Goal: Task Accomplishment & Management: Complete application form

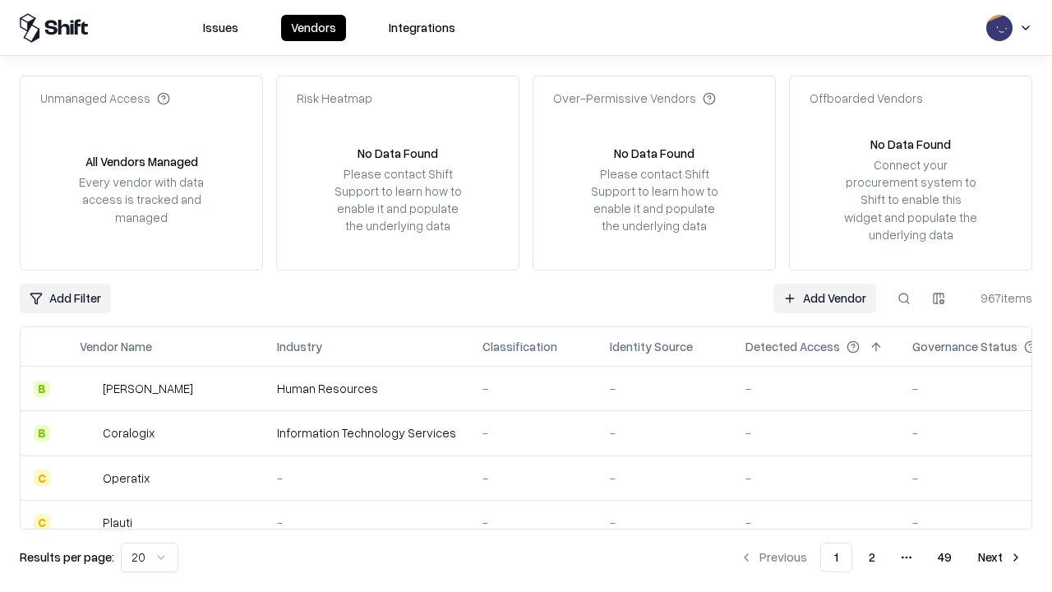
click at [824, 297] on link "Add Vendor" at bounding box center [824, 298] width 103 height 30
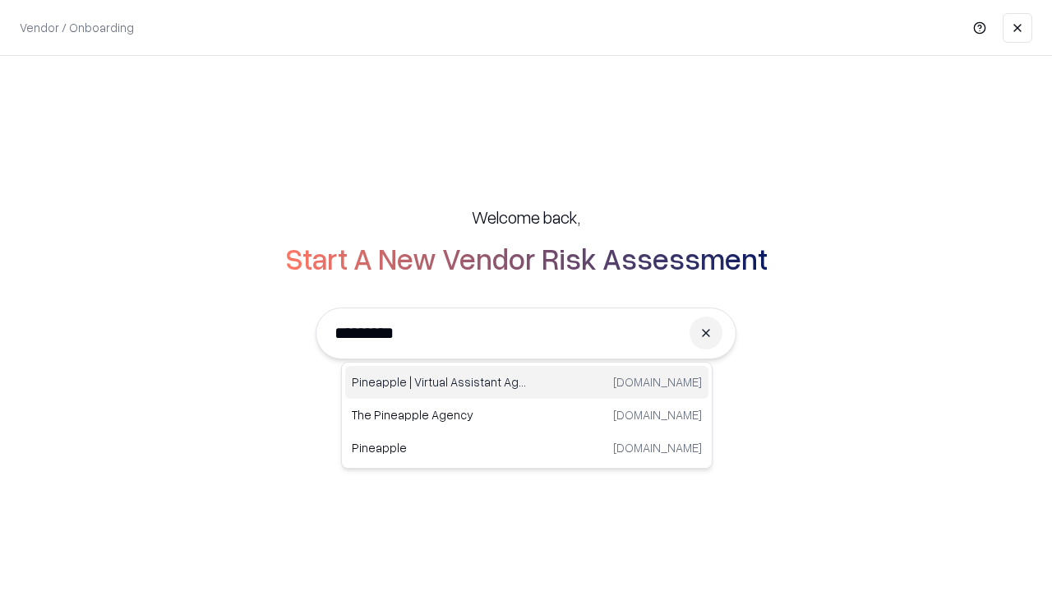
click at [527, 382] on div "Pineapple | Virtual Assistant Agency [DOMAIN_NAME]" at bounding box center [526, 382] width 363 height 33
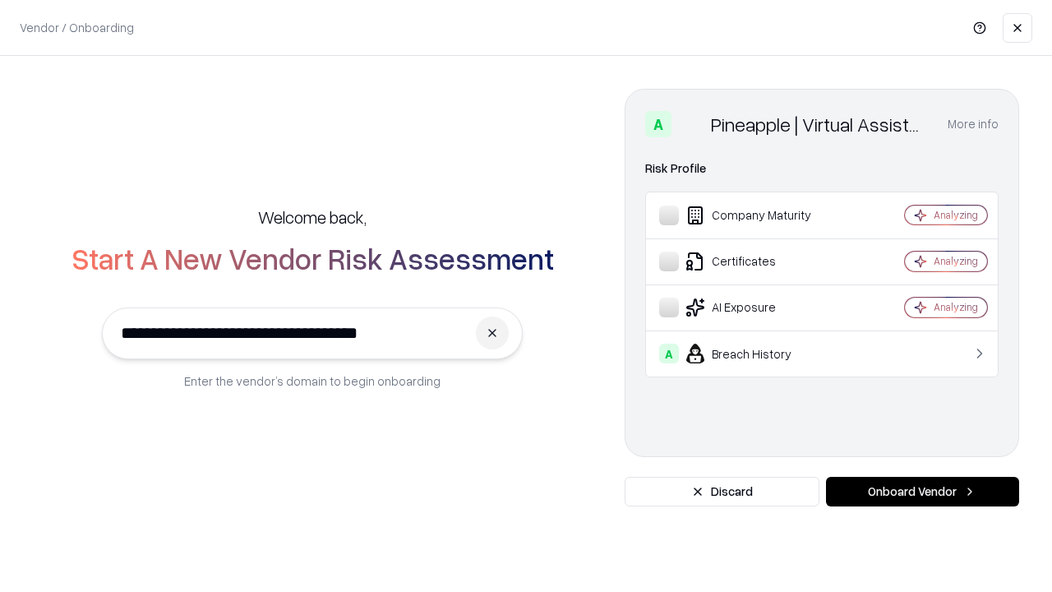
type input "**********"
click at [922, 491] on button "Onboard Vendor" at bounding box center [922, 492] width 193 height 30
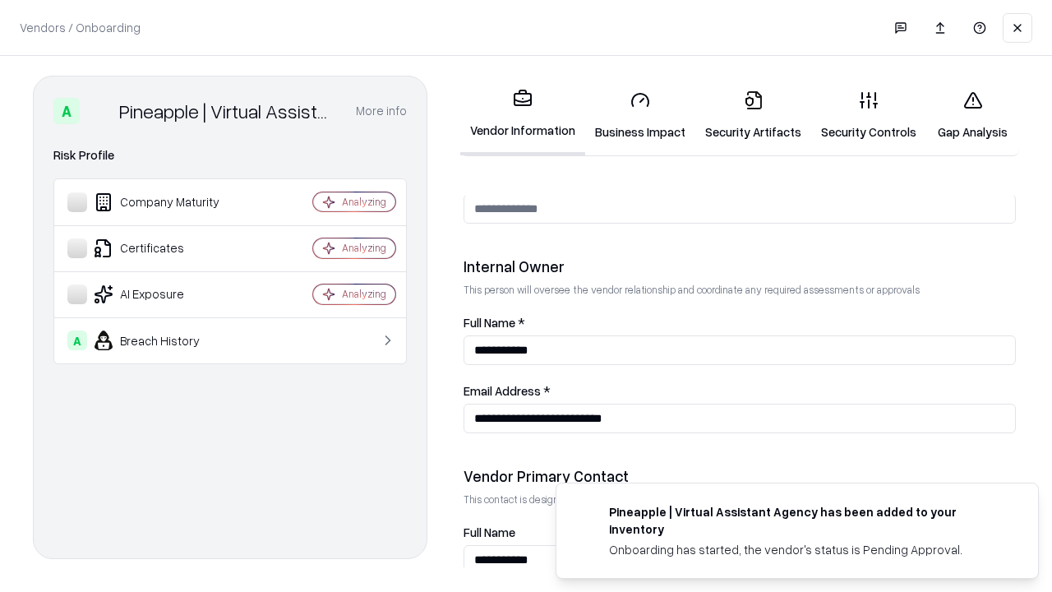
scroll to position [851, 0]
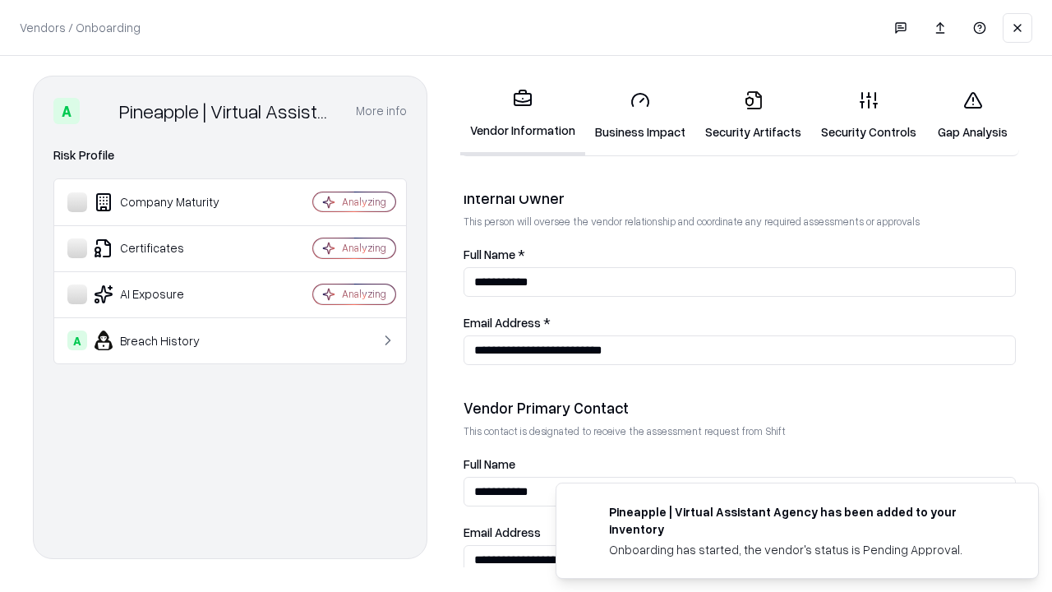
click at [640, 115] on link "Business Impact" at bounding box center [640, 115] width 110 height 76
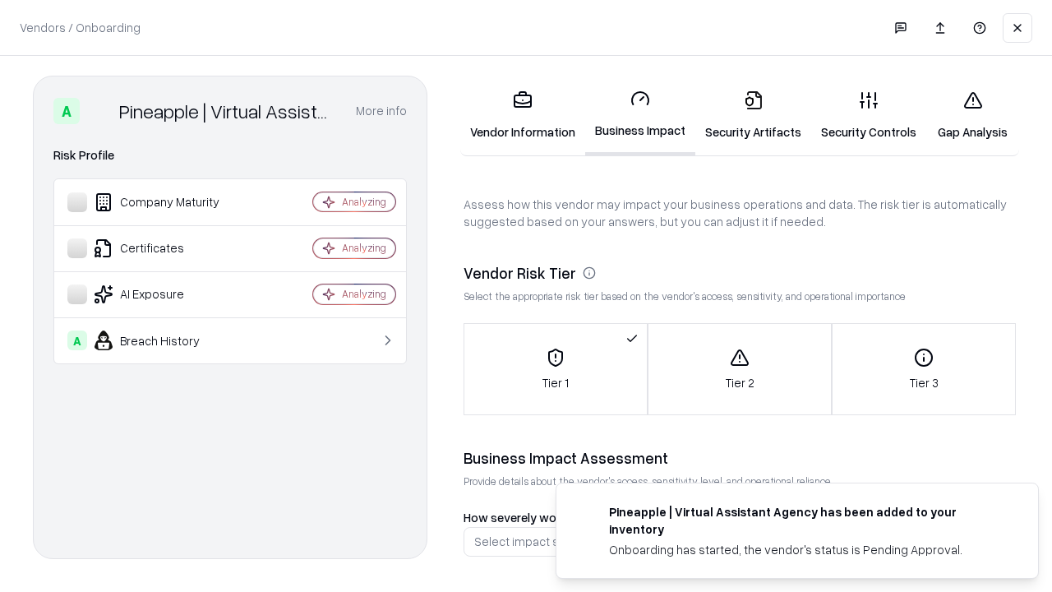
click at [972, 115] on link "Gap Analysis" at bounding box center [972, 115] width 93 height 76
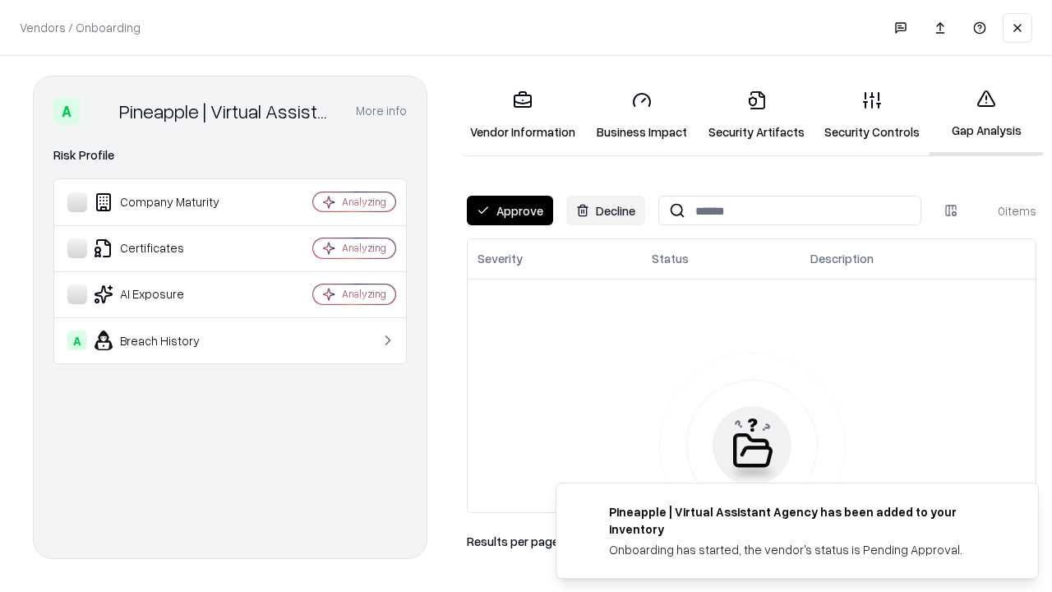
click at [509, 210] on button "Approve" at bounding box center [510, 211] width 86 height 30
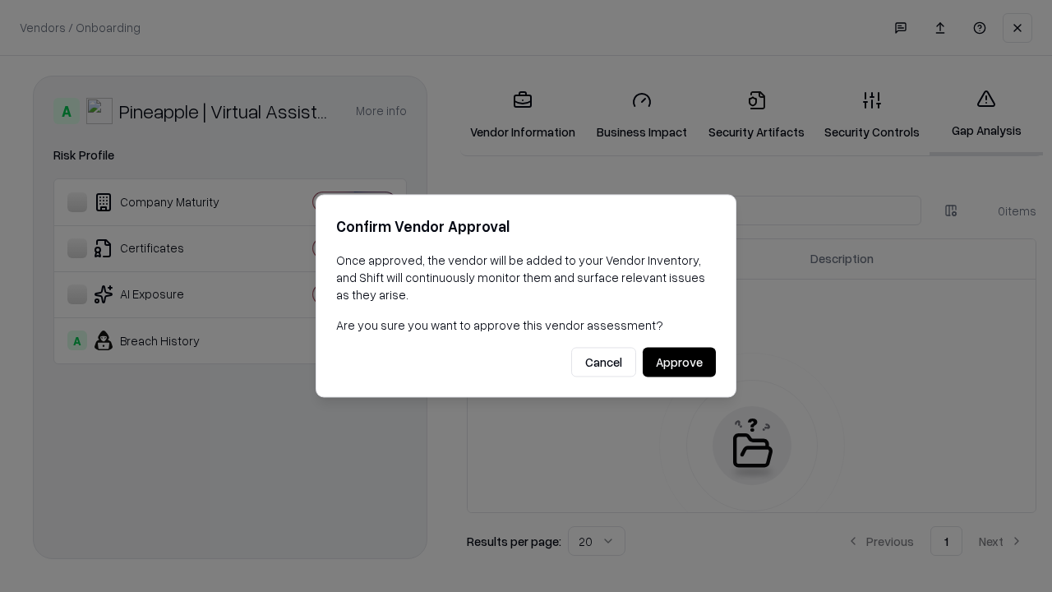
click at [679, 362] on button "Approve" at bounding box center [679, 363] width 73 height 30
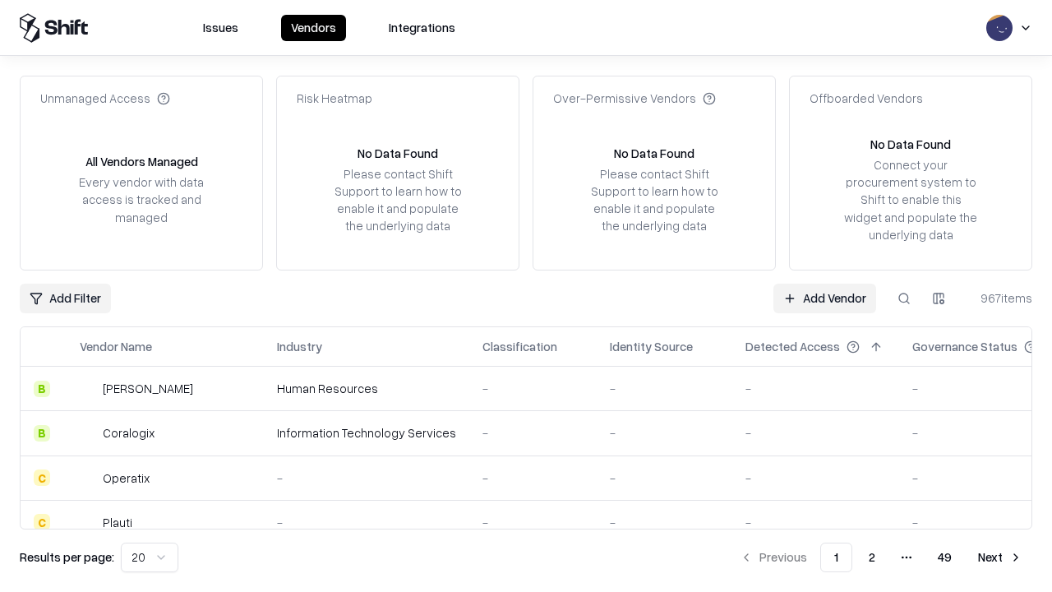
type input "**********"
click at [824, 297] on link "Add Vendor" at bounding box center [824, 298] width 103 height 30
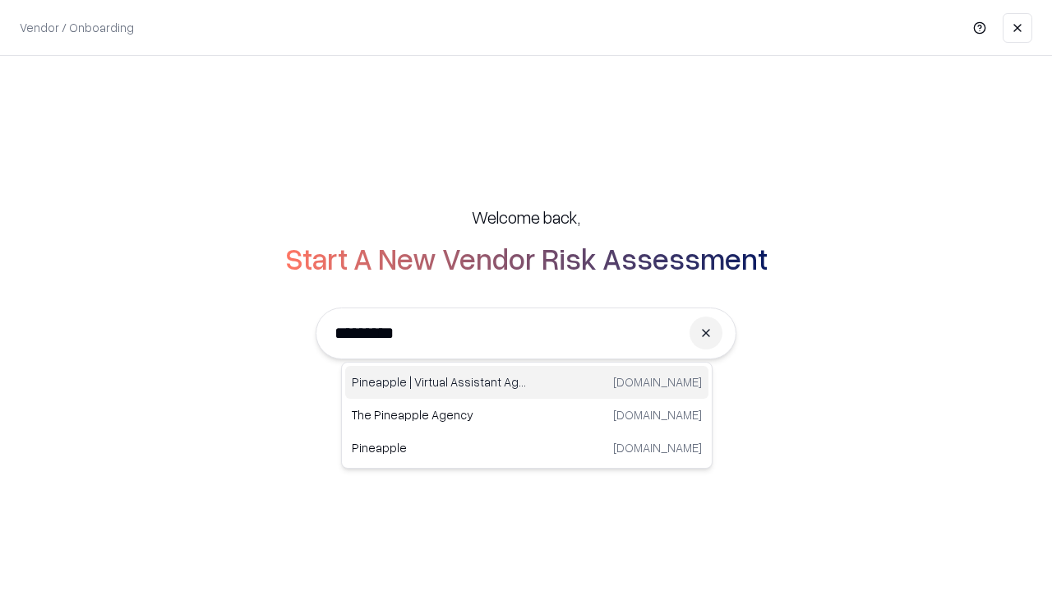
click at [527, 382] on div "Pineapple | Virtual Assistant Agency [DOMAIN_NAME]" at bounding box center [526, 382] width 363 height 33
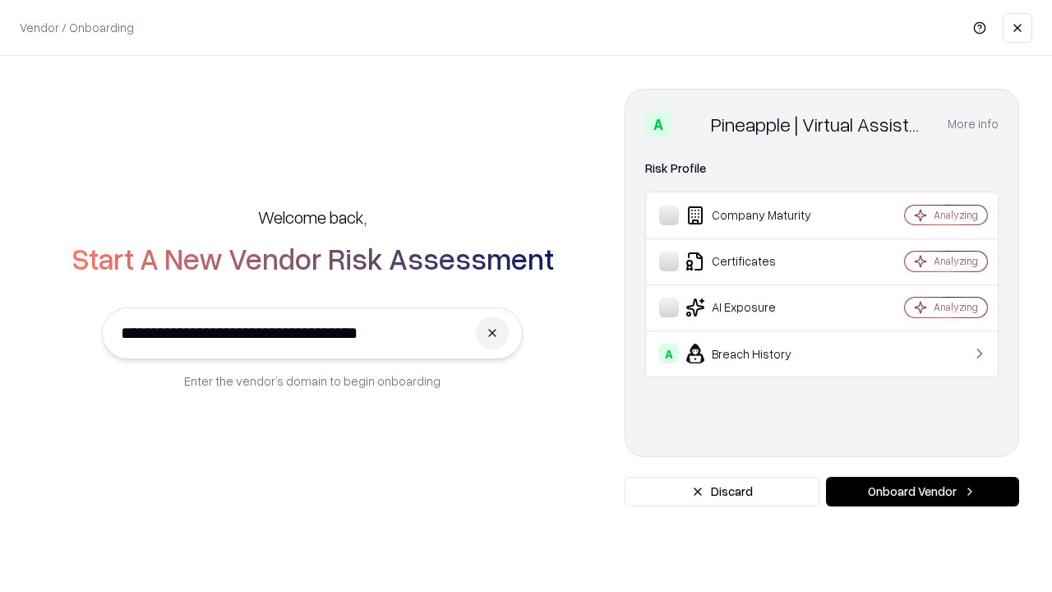
type input "**********"
click at [922, 491] on button "Onboard Vendor" at bounding box center [922, 492] width 193 height 30
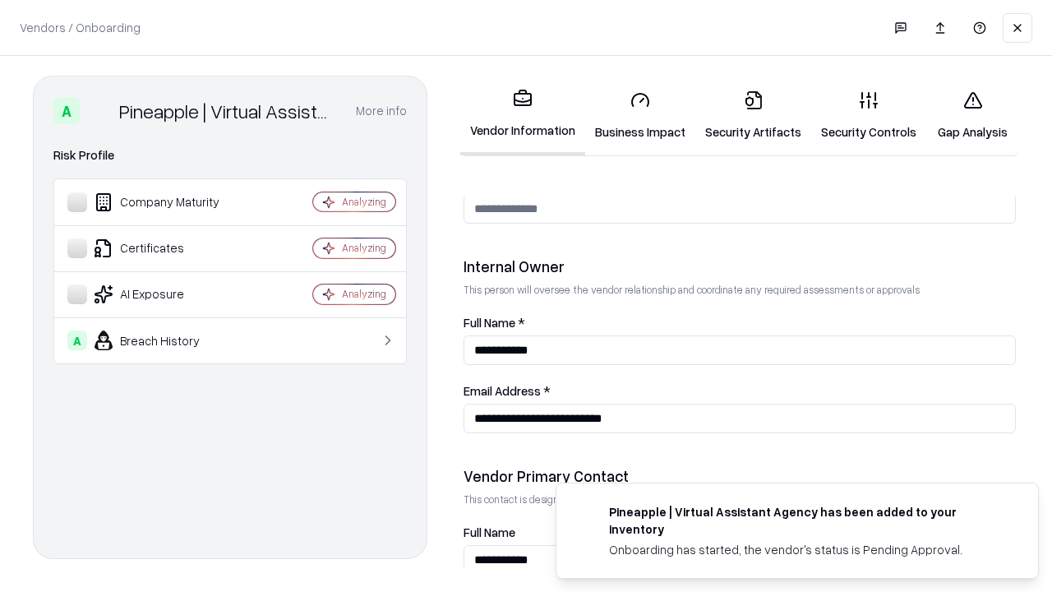
scroll to position [851, 0]
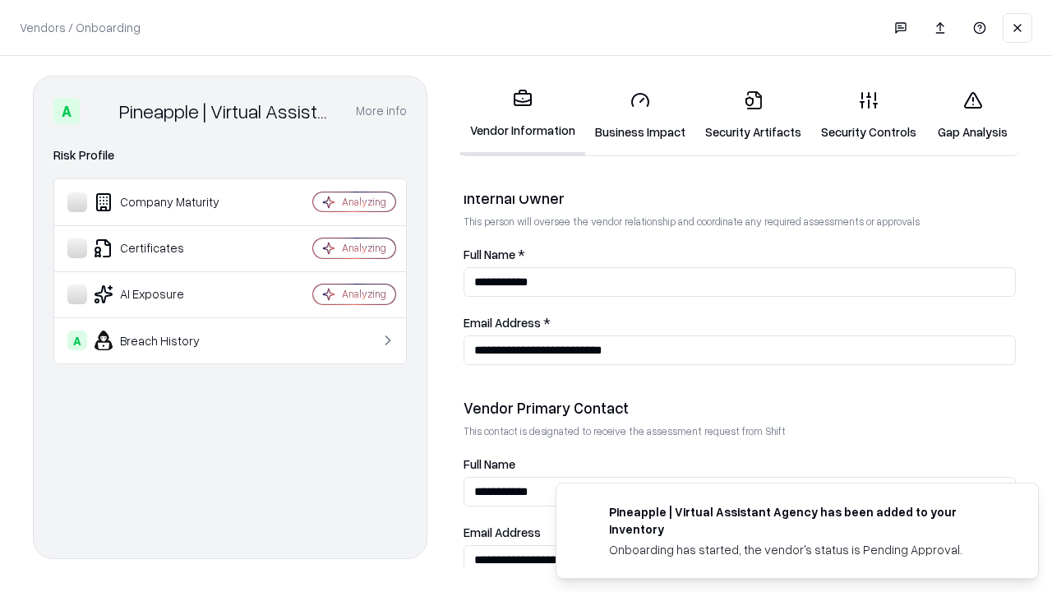
click at [972, 115] on link "Gap Analysis" at bounding box center [972, 115] width 93 height 76
